Goal: Task Accomplishment & Management: Manage account settings

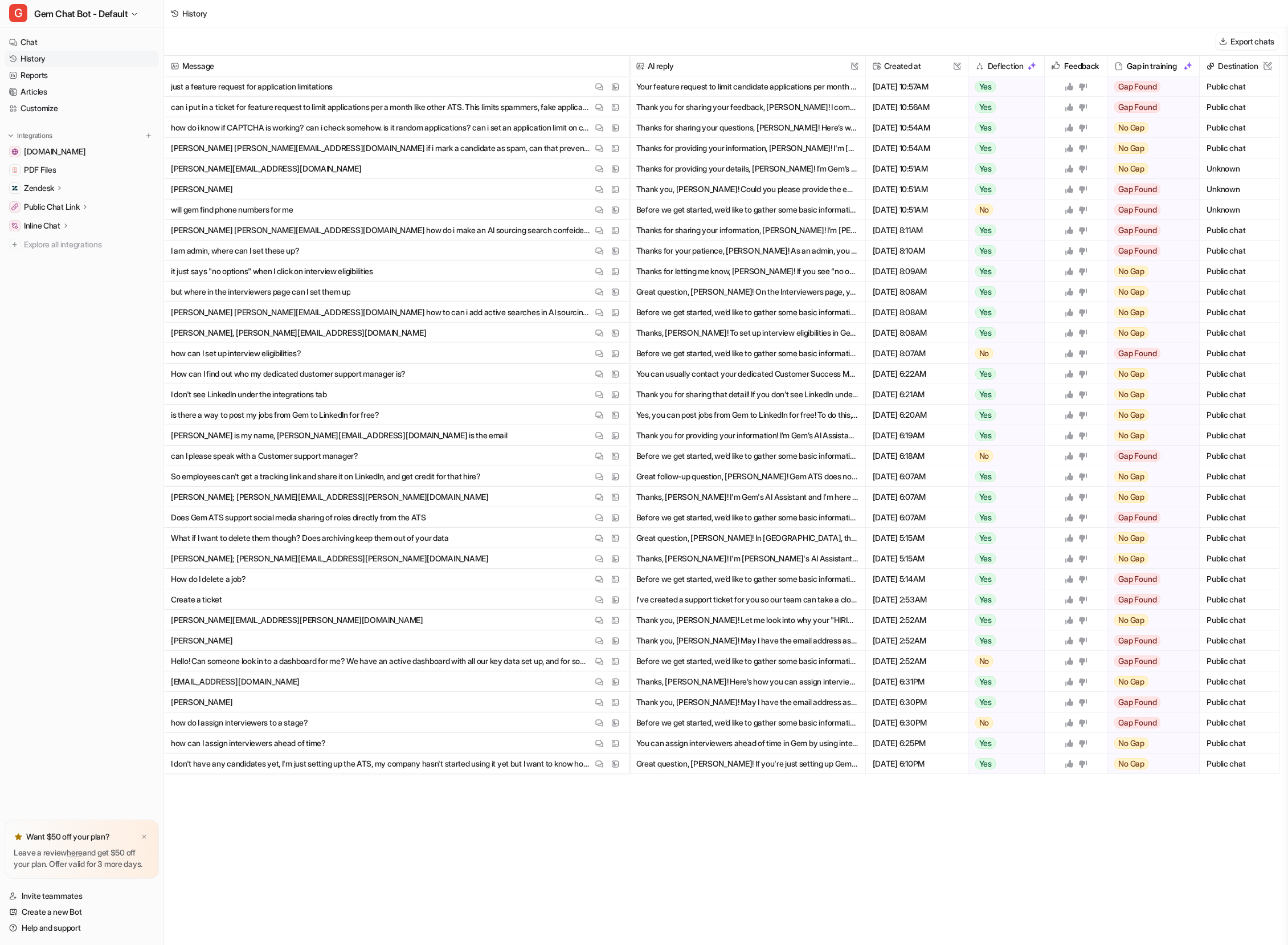
click at [429, 845] on div "Message AI reply This field cannot be modified Created at This field cannot be …" at bounding box center [726, 499] width 1124 height 888
click at [443, 842] on div "Message AI reply This field cannot be modified Created at This field cannot be …" at bounding box center [726, 499] width 1124 height 888
click at [473, 11] on div "History" at bounding box center [726, 14] width 1124 height 27
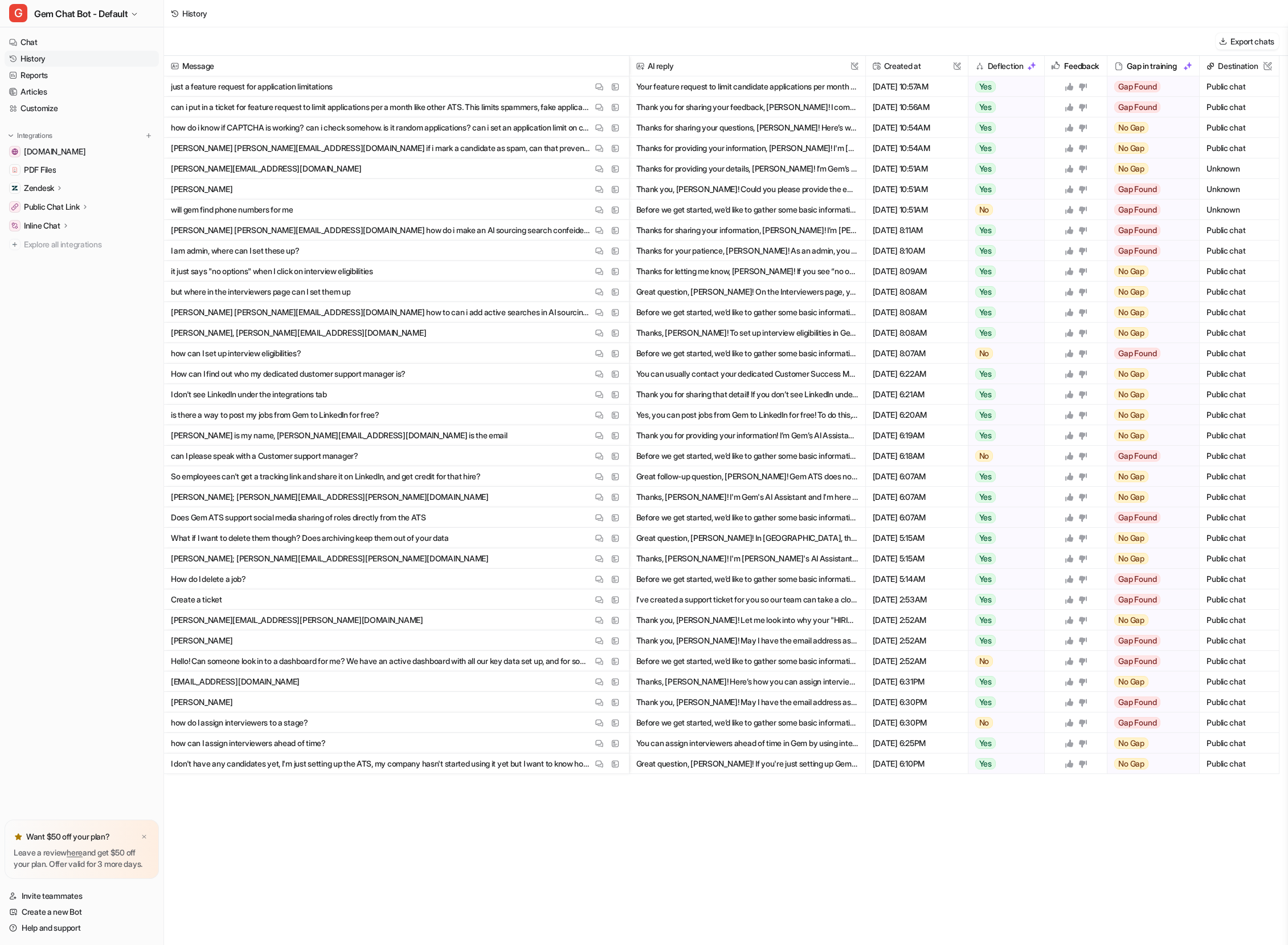
click at [81, 346] on nav "Chat History Reports Articles Customize Integrations status.gem.com PDF Files Z…" at bounding box center [81, 424] width 164 height 790
click at [361, 903] on div "Message AI reply This field cannot be modified Created at This field cannot be …" at bounding box center [726, 499] width 1124 height 888
click at [360, 901] on div "Message AI reply This field cannot be modified Created at This field cannot be …" at bounding box center [726, 499] width 1124 height 888
click at [359, 892] on div "Message AI reply This field cannot be modified Created at This field cannot be …" at bounding box center [726, 499] width 1124 height 888
click at [60, 929] on link "Help and support" at bounding box center [81, 927] width 155 height 16
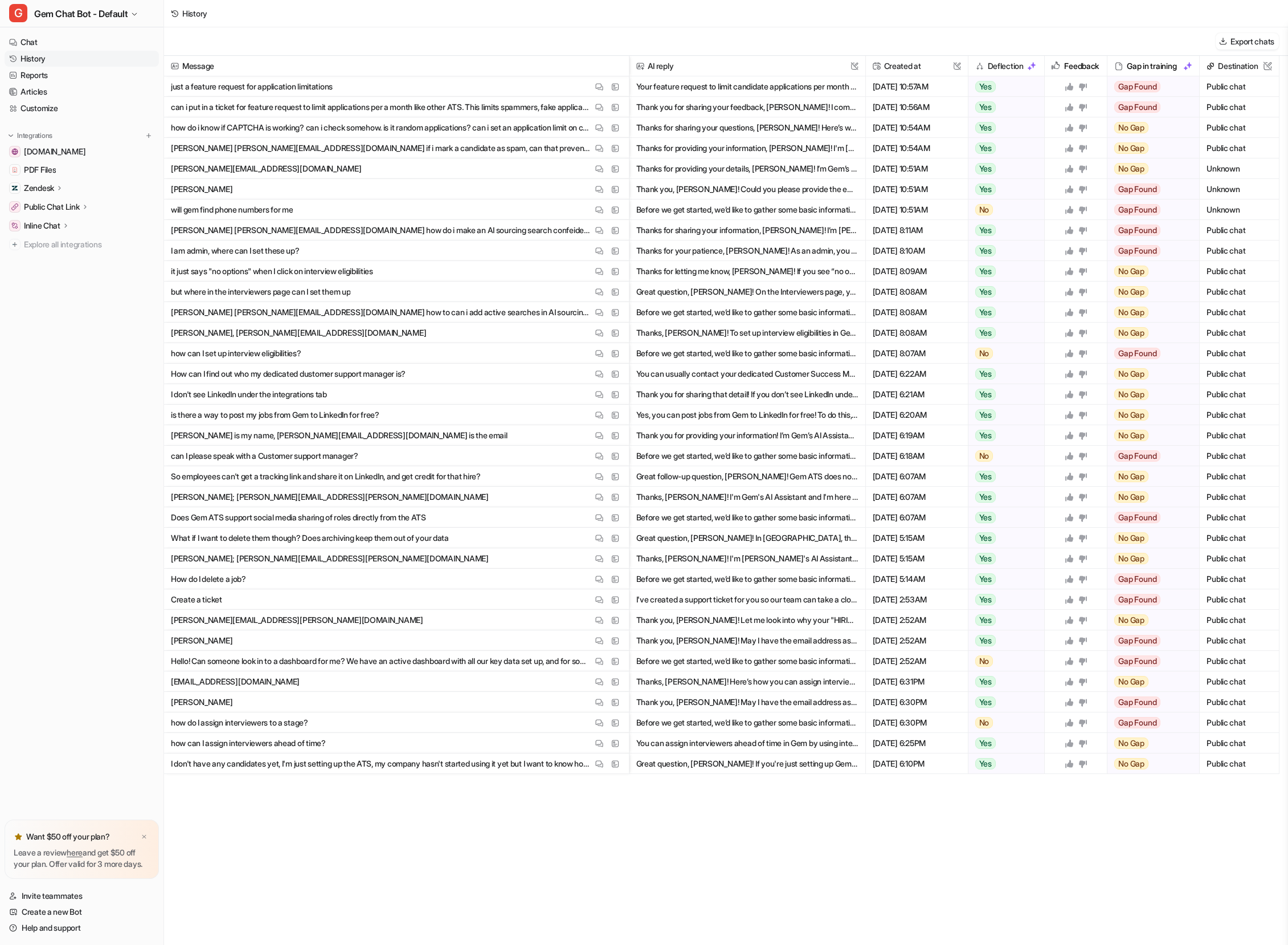
click at [744, 11] on div "History" at bounding box center [726, 14] width 1124 height 27
click at [1085, 4] on div "History" at bounding box center [726, 14] width 1124 height 27
drag, startPoint x: 435, startPoint y: 904, endPoint x: 437, endPoint y: 892, distance: 12.2
click at [436, 903] on div "Message AI reply This field cannot be modified Created at This field cannot be …" at bounding box center [726, 499] width 1124 height 888
click at [85, 62] on link "History" at bounding box center [81, 58] width 155 height 16
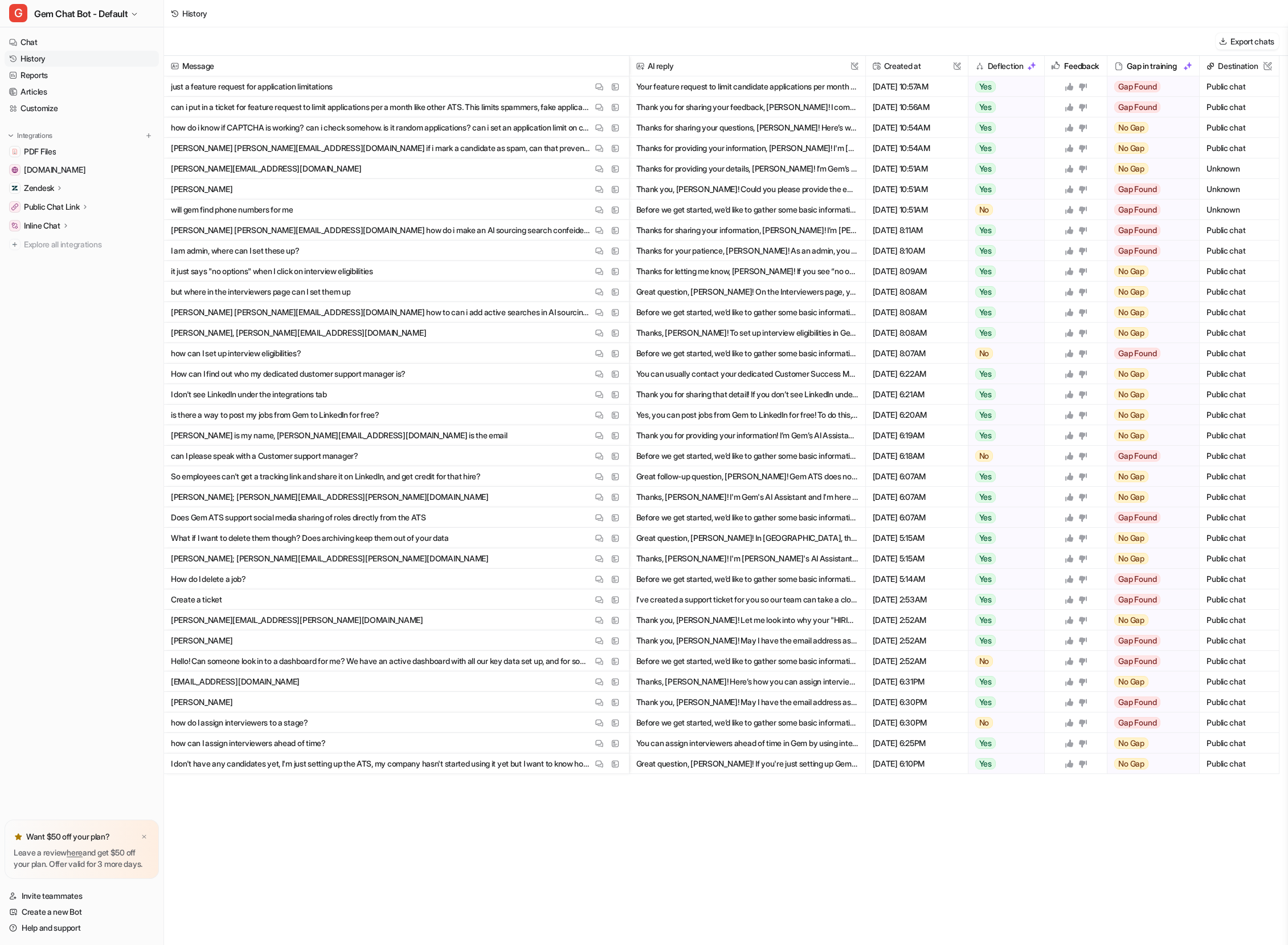
click at [577, 30] on div "Export chats" at bounding box center [726, 41] width 1124 height 29
click at [453, 49] on div "Export chats" at bounding box center [726, 41] width 1124 height 29
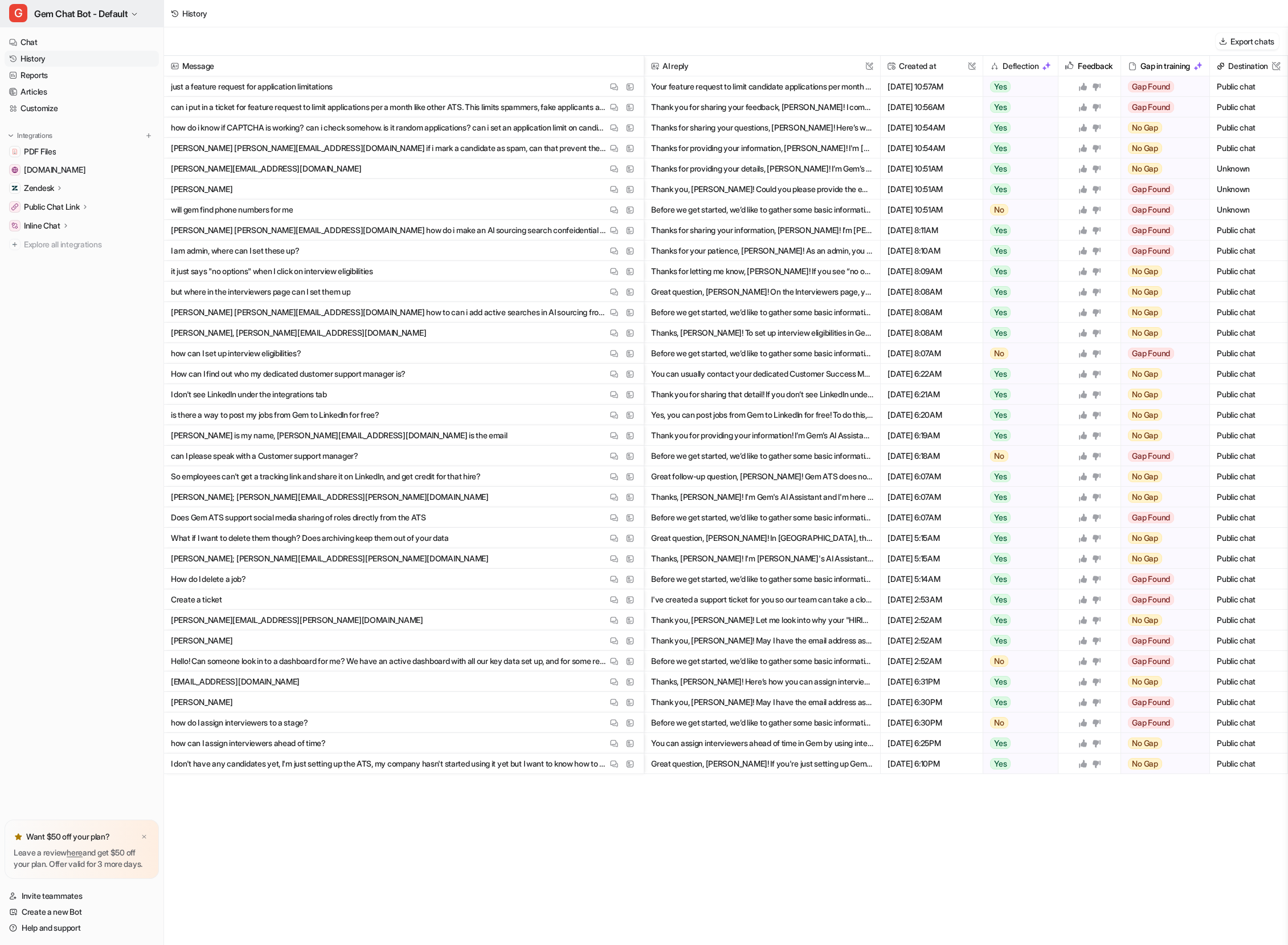
click at [27, 23] on button "G Gem Chat Bot - Default" at bounding box center [81, 14] width 164 height 27
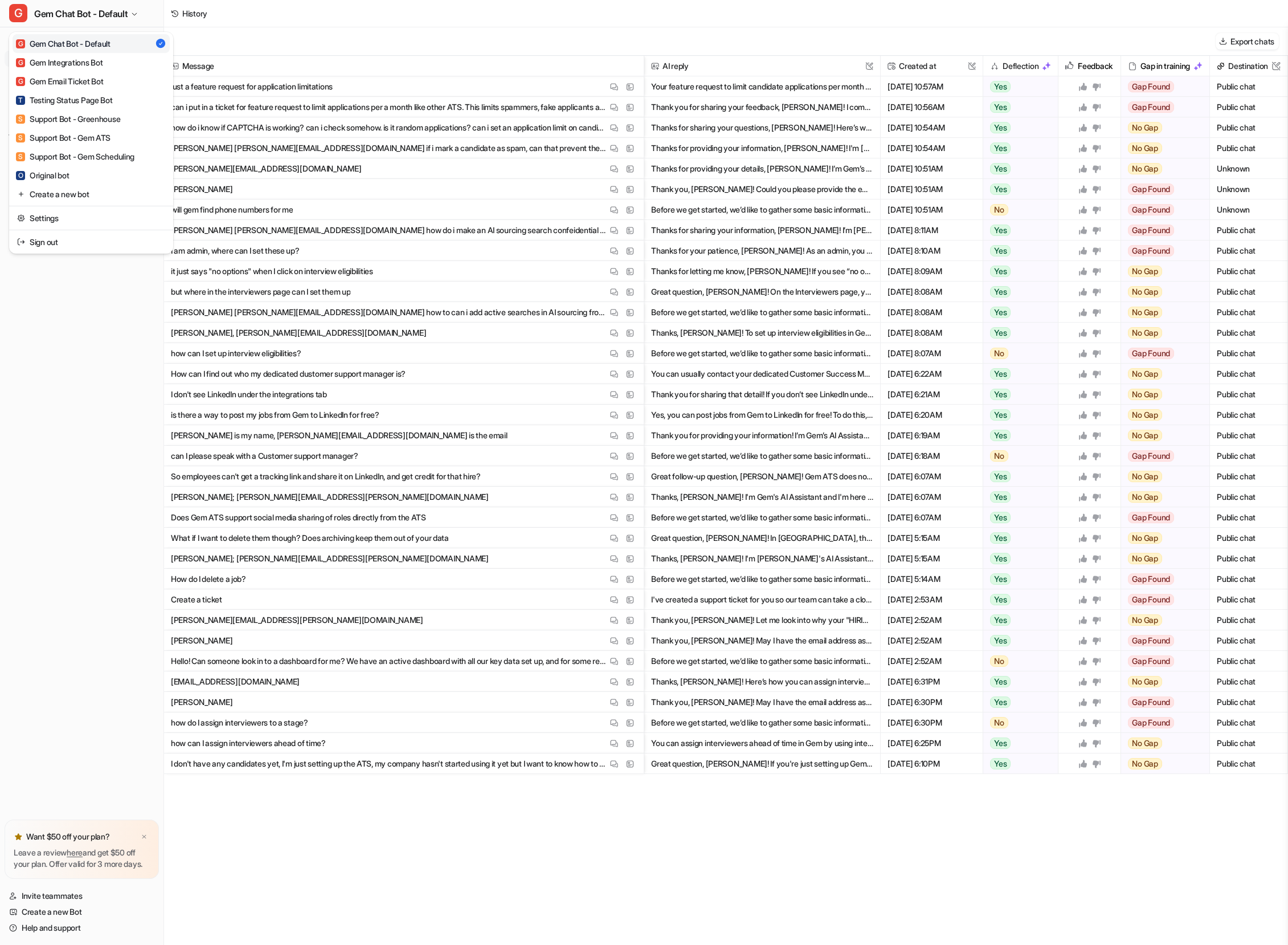
click at [48, 578] on div "G Gem Chat Bot - Default G Gem Chat Bot - Default G Gem Integrations Bot G Gem …" at bounding box center [82, 472] width 164 height 945
click at [76, 241] on span "Explore all integrations" at bounding box center [89, 244] width 130 height 18
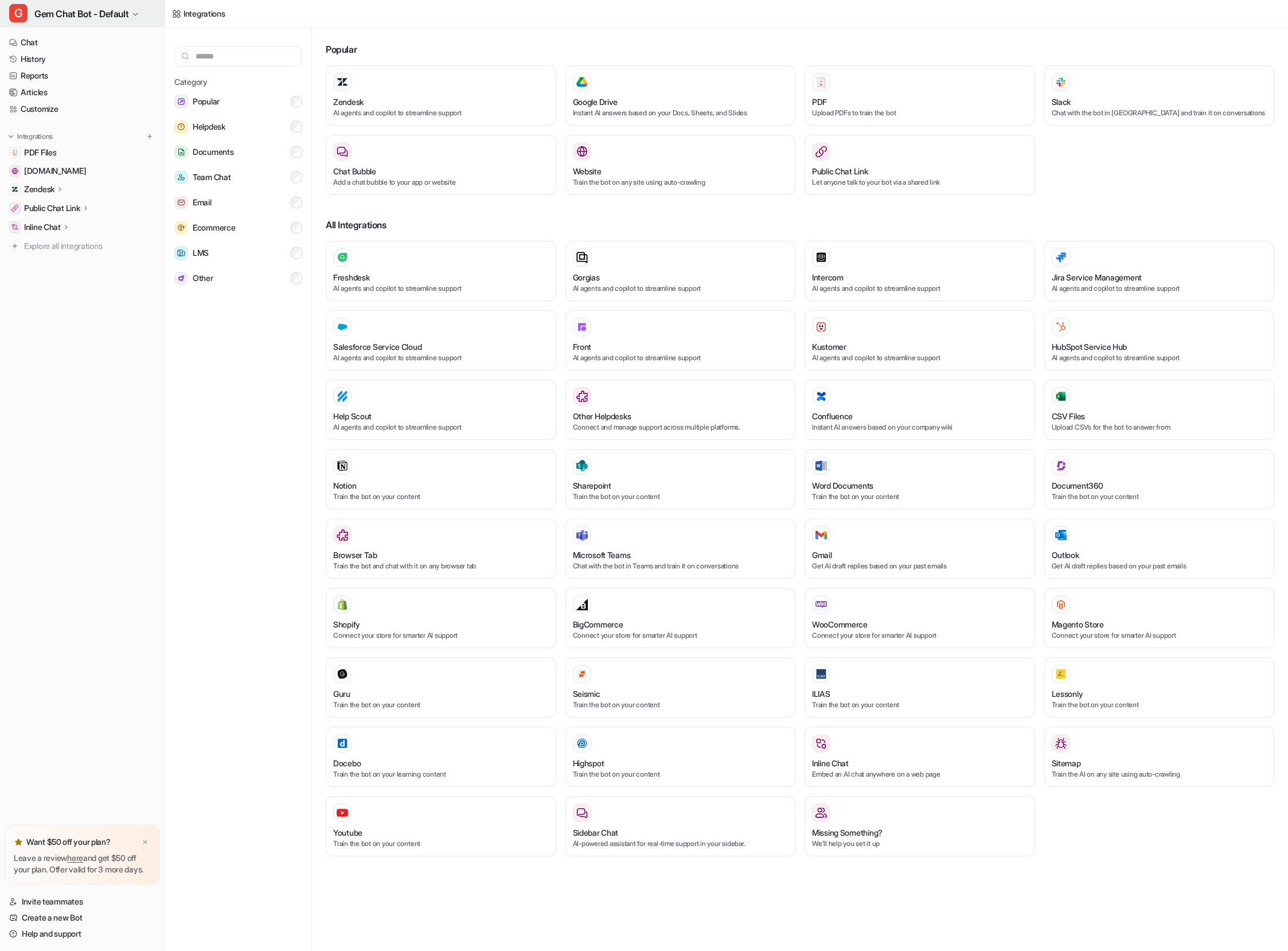
click at [69, 6] on span "Gem Chat Bot - Default" at bounding box center [81, 14] width 94 height 16
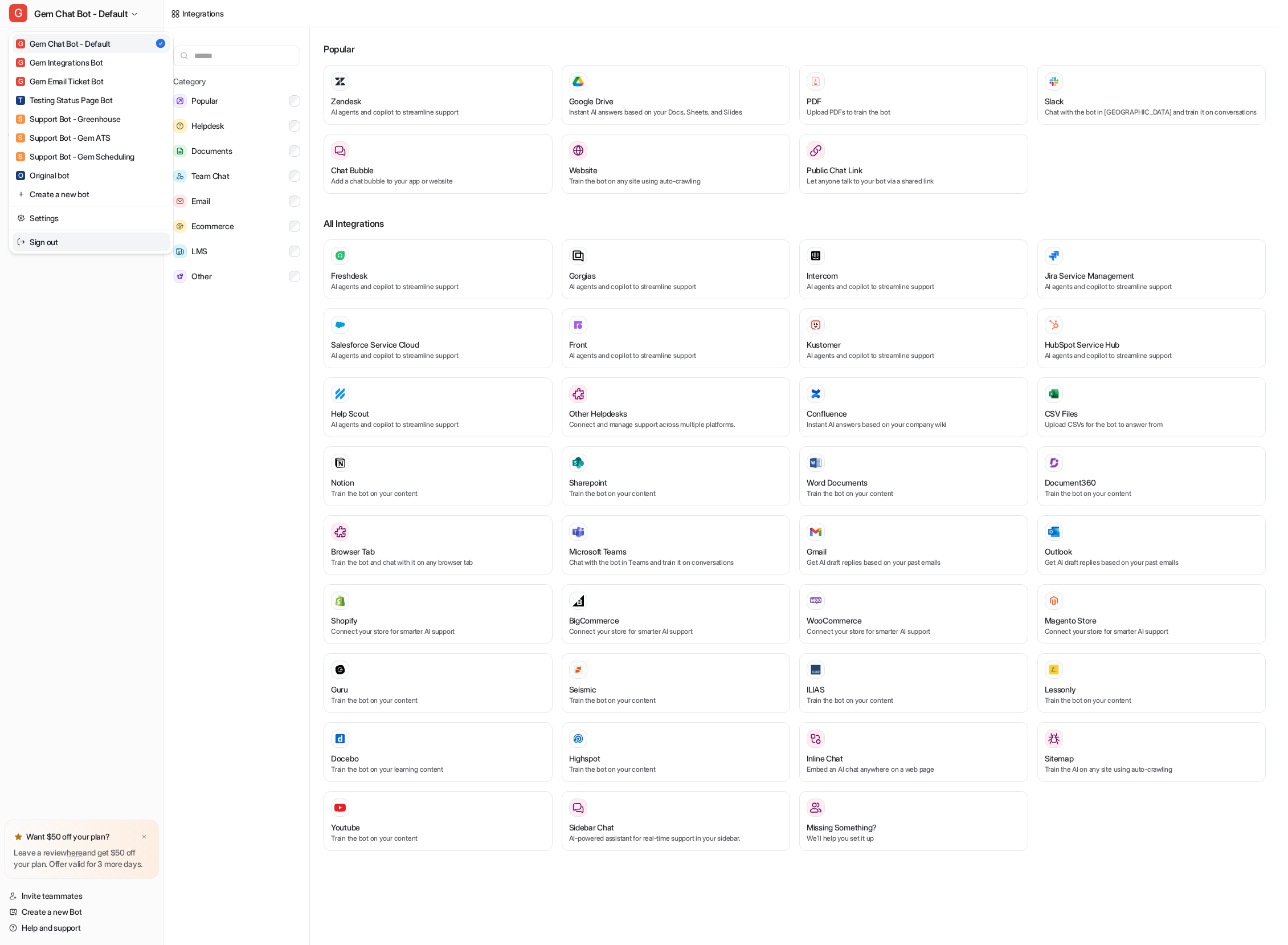
click at [120, 249] on link "Sign out" at bounding box center [91, 241] width 158 height 19
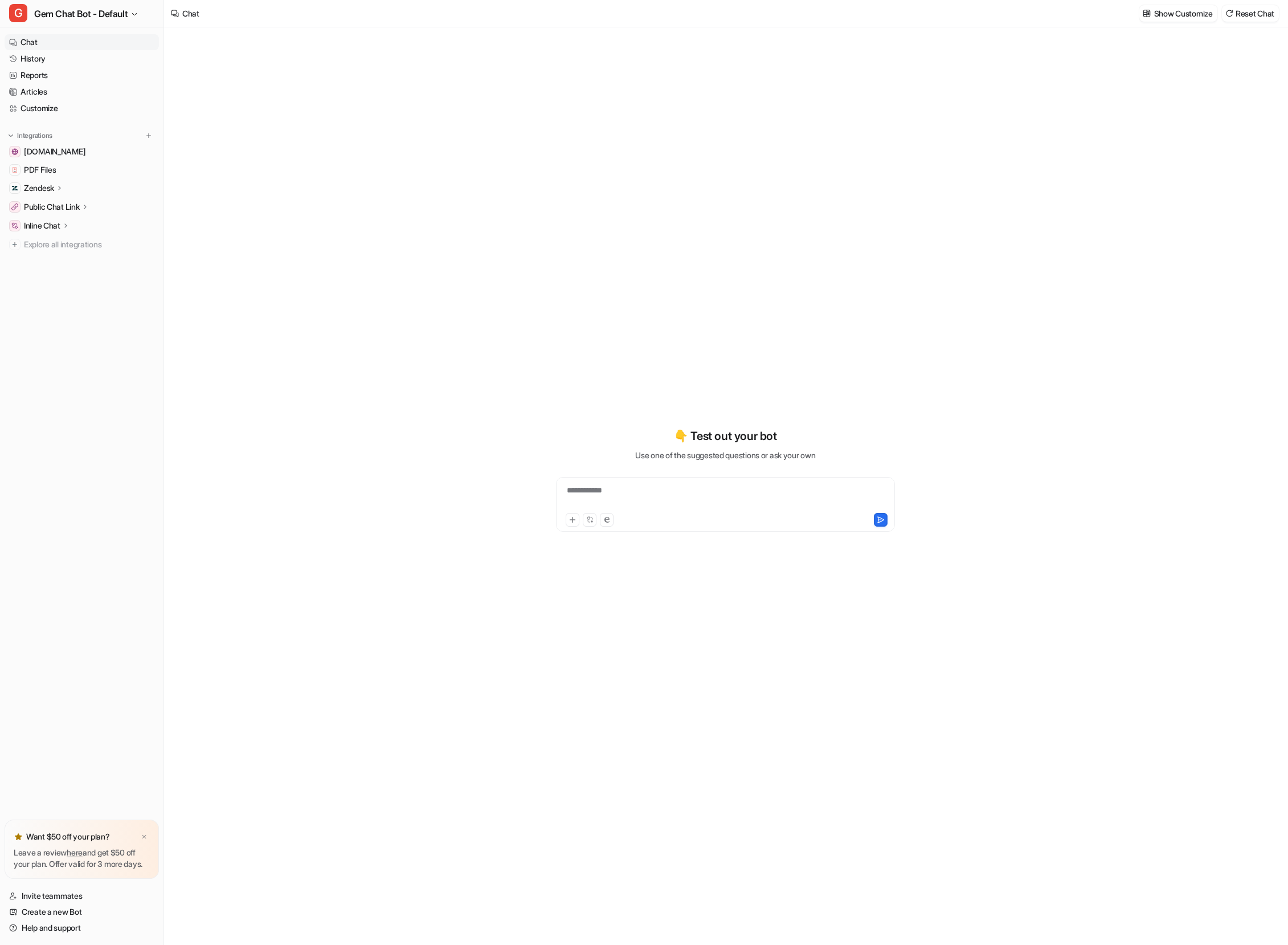
type textarea "**********"
click at [109, 380] on nav "Chat History Reports Articles Customize Integrations PDF Files status.gem.com Z…" at bounding box center [81, 424] width 164 height 790
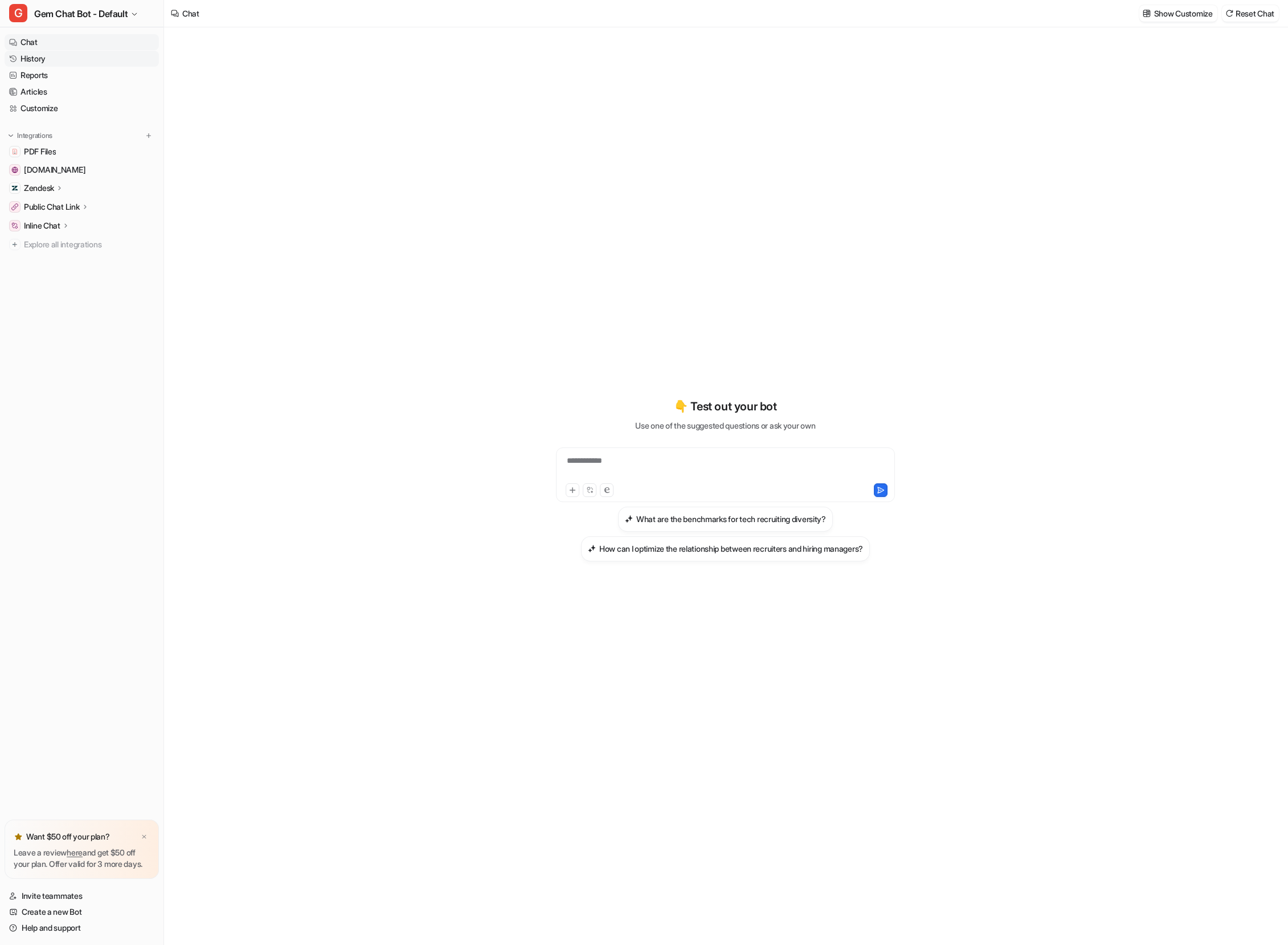
click at [53, 60] on link "History" at bounding box center [81, 58] width 155 height 16
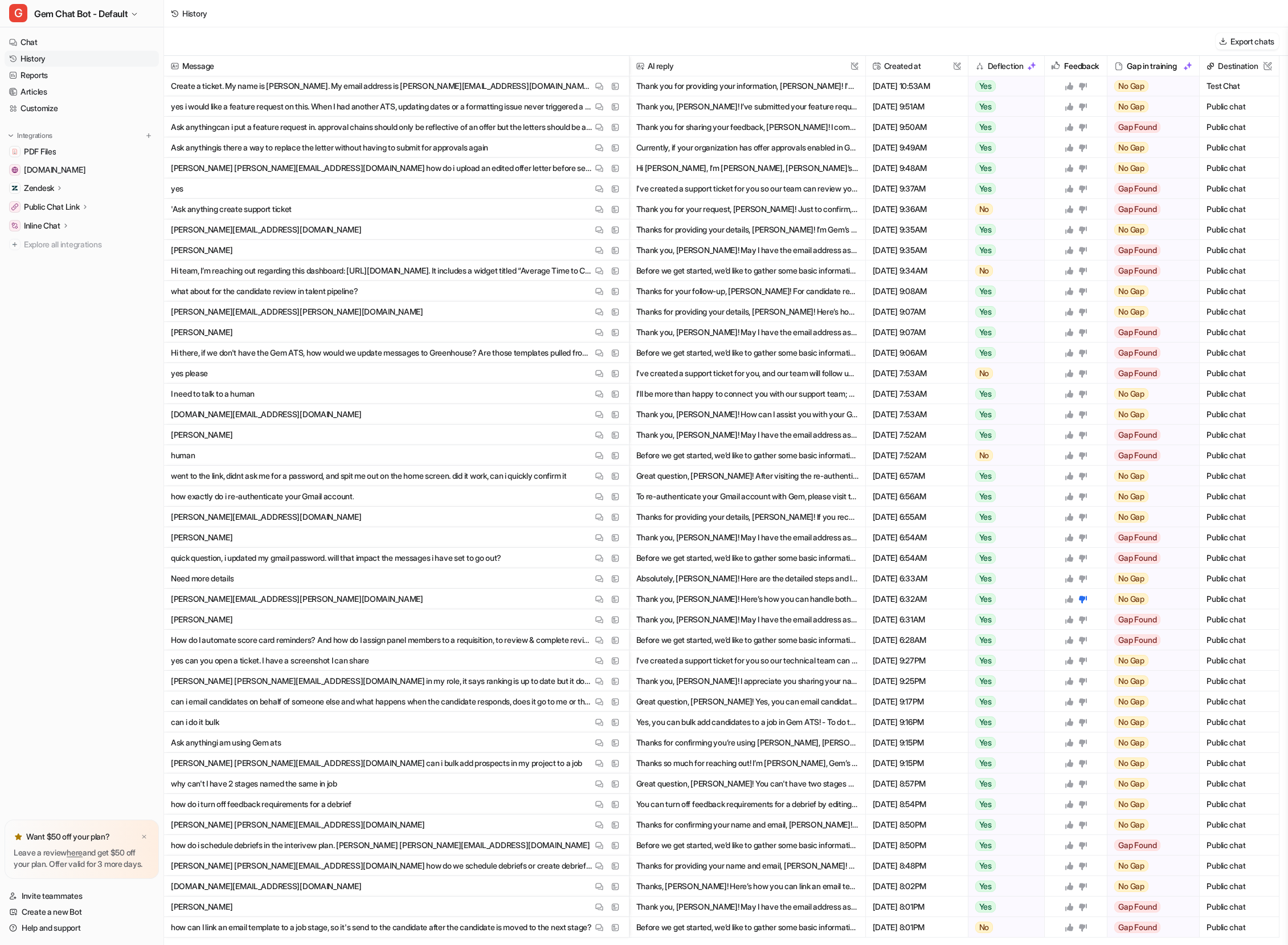
scroll to position [2271, 0]
